Goal: Answer question/provide support

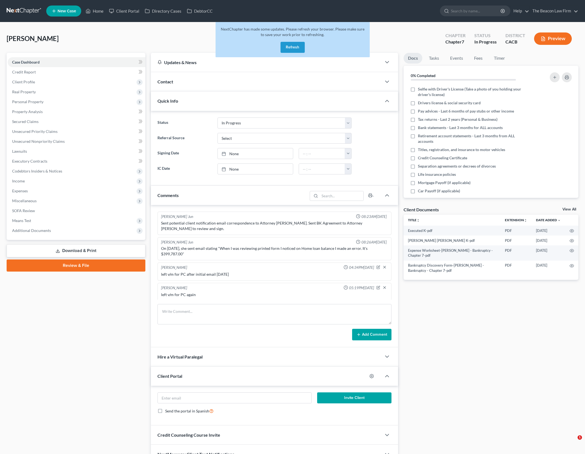
select select "3"
click at [288, 44] on button "Refresh" at bounding box center [292, 47] width 24 height 11
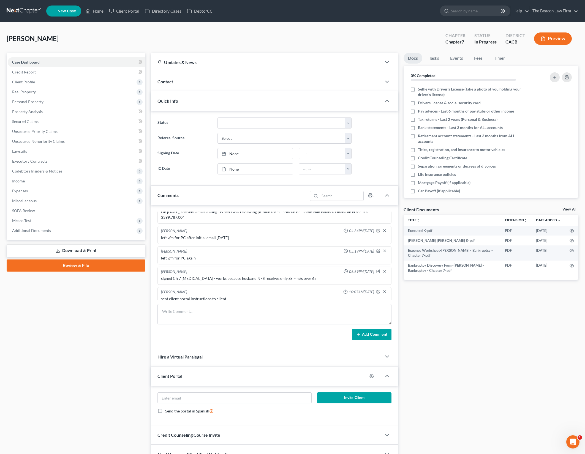
click at [113, 358] on div "Case Dashboard Payments Invoices Payments Payments Credit Report Client Profile" at bounding box center [76, 258] width 144 height 411
click at [269, 318] on textarea at bounding box center [274, 314] width 234 height 20
paste textarea "CORRECTIONS/MISSING INFO: 1) VEHICLES - as sent in my instructions to you, you …"
type textarea "CORRECTIONS/MISSING INFO: 1) VEHICLES - as sent in my instructions to you, you …"
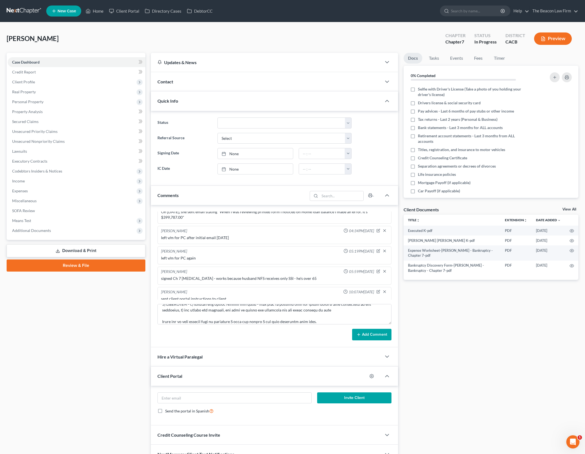
click at [385, 334] on button "Add Comment" at bounding box center [371, 335] width 39 height 12
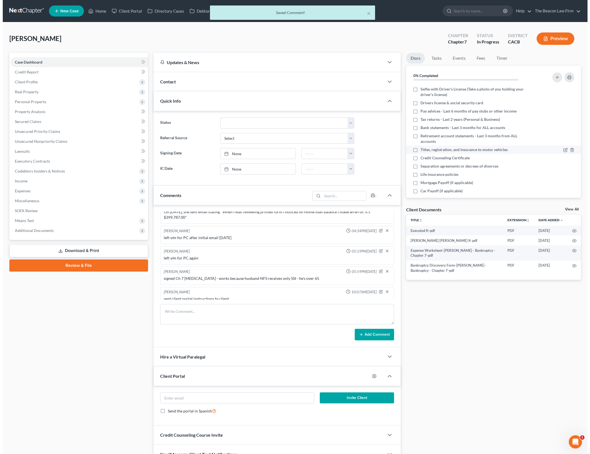
scroll to position [167, 0]
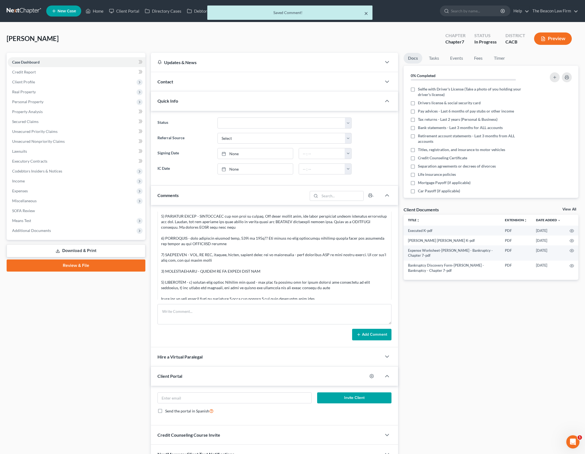
click at [366, 15] on button "×" at bounding box center [366, 13] width 4 height 7
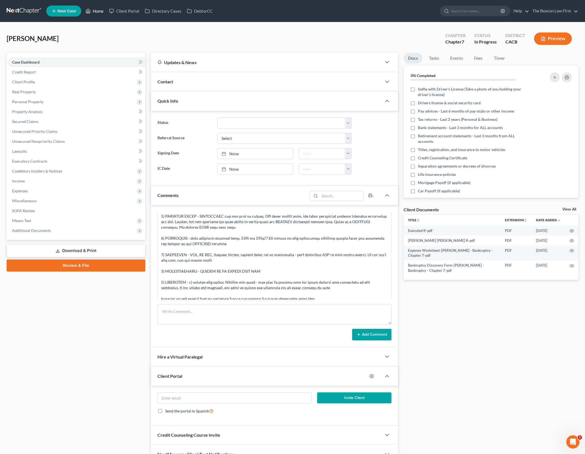
click at [93, 15] on link "Home" at bounding box center [94, 11] width 23 height 10
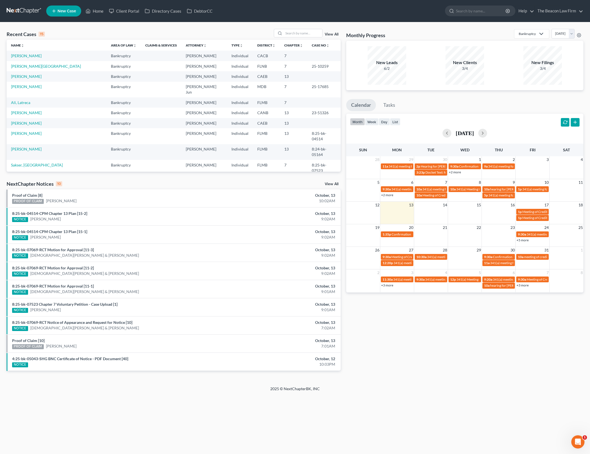
click at [90, 178] on div "Recent Cases 15 View All Name unfold_more expand_more expand_less Area of Law u…" at bounding box center [174, 204] width 340 height 351
click at [201, 436] on div "Home New Case Client Portal Directory Cases DebtorCC The Beacon Law Firm gerald…" at bounding box center [295, 227] width 590 height 454
